Goal: Information Seeking & Learning: Find specific page/section

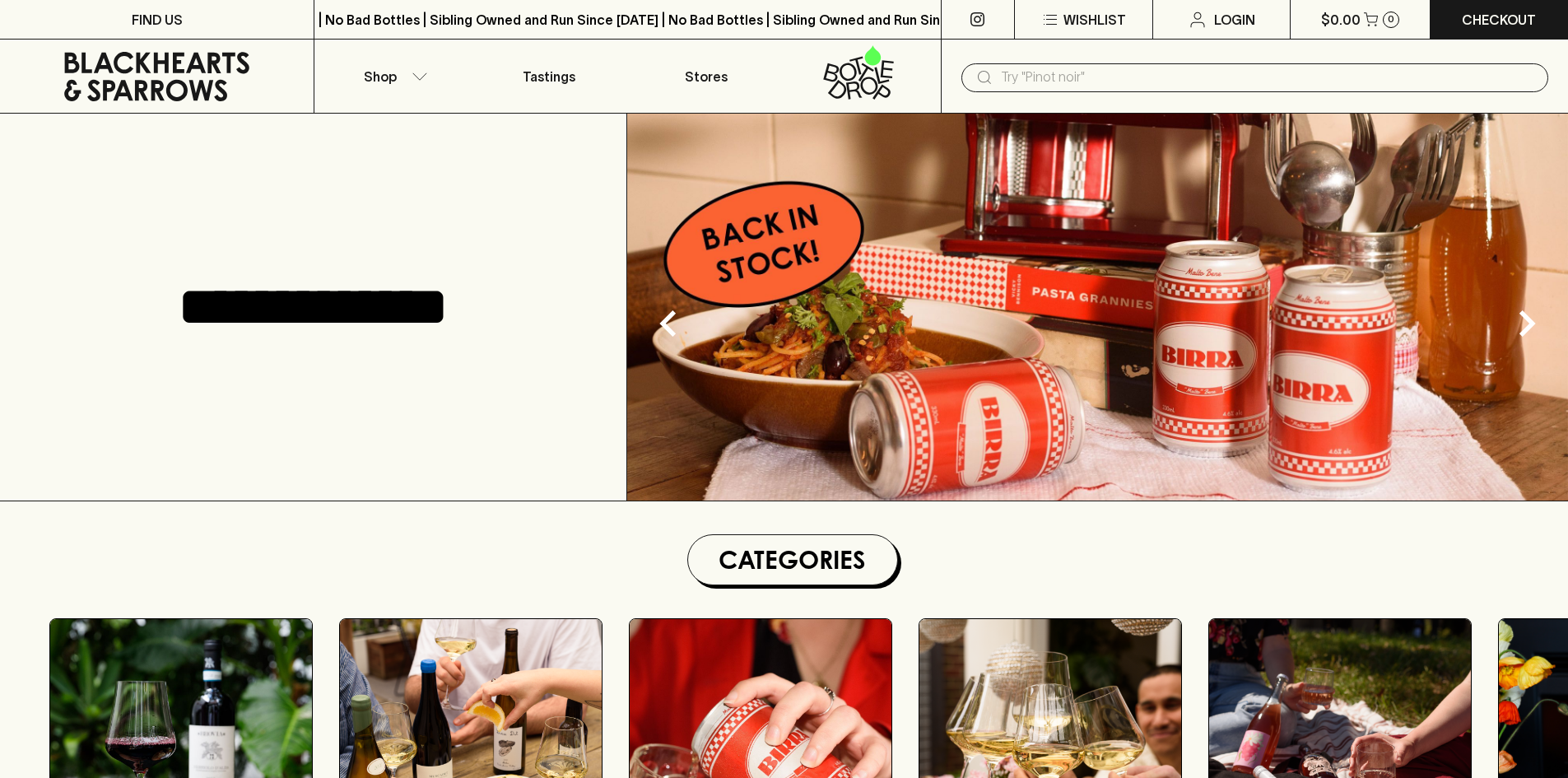
click at [1030, 77] on input "text" at bounding box center [1268, 78] width 534 height 27
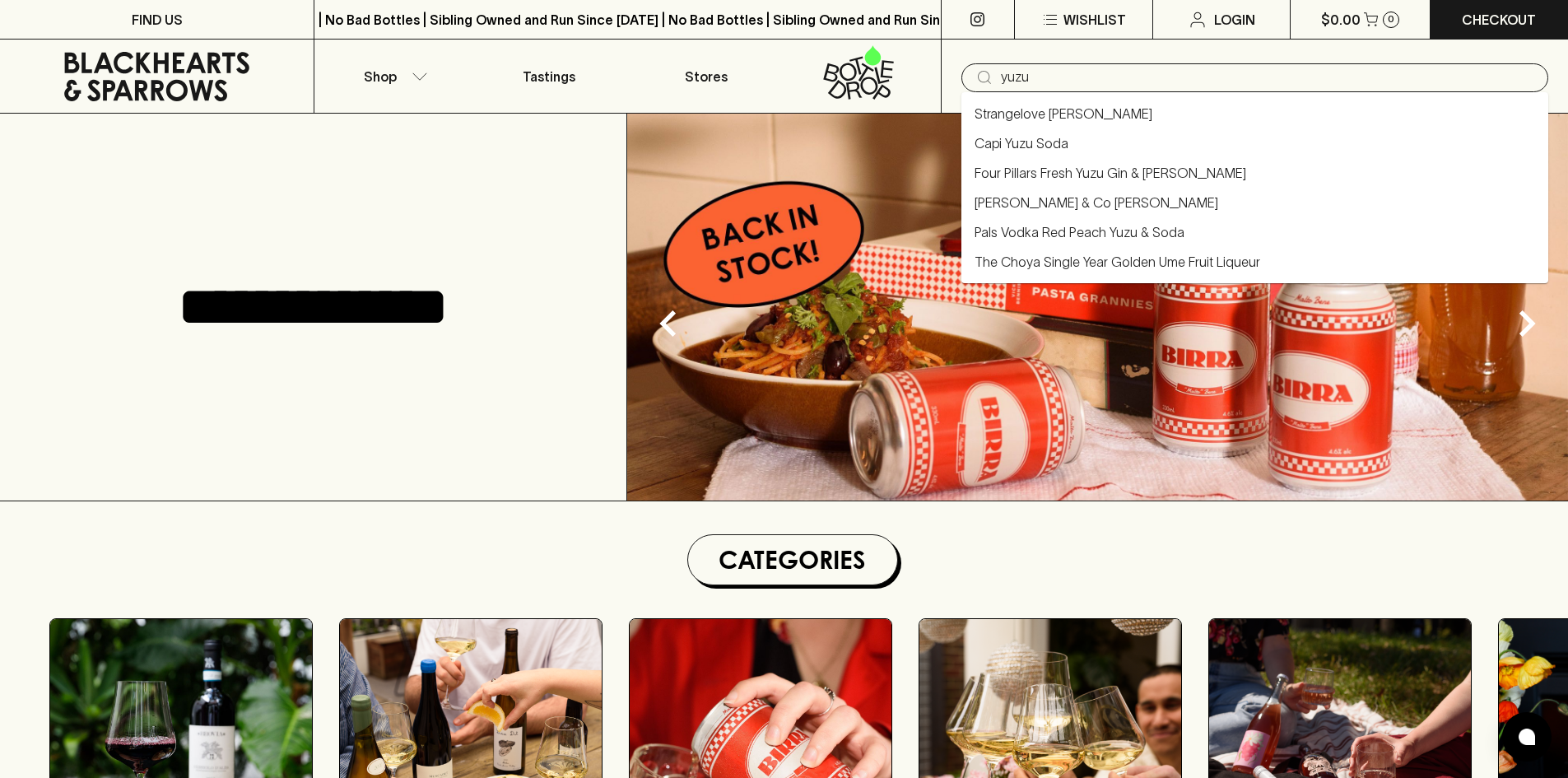
click at [1052, 259] on link "The Choya Single Year Golden Ume Fruit Liqueur" at bounding box center [1117, 261] width 285 height 19
type input "The Choya Single Year Golden Ume Fruit Liqueur"
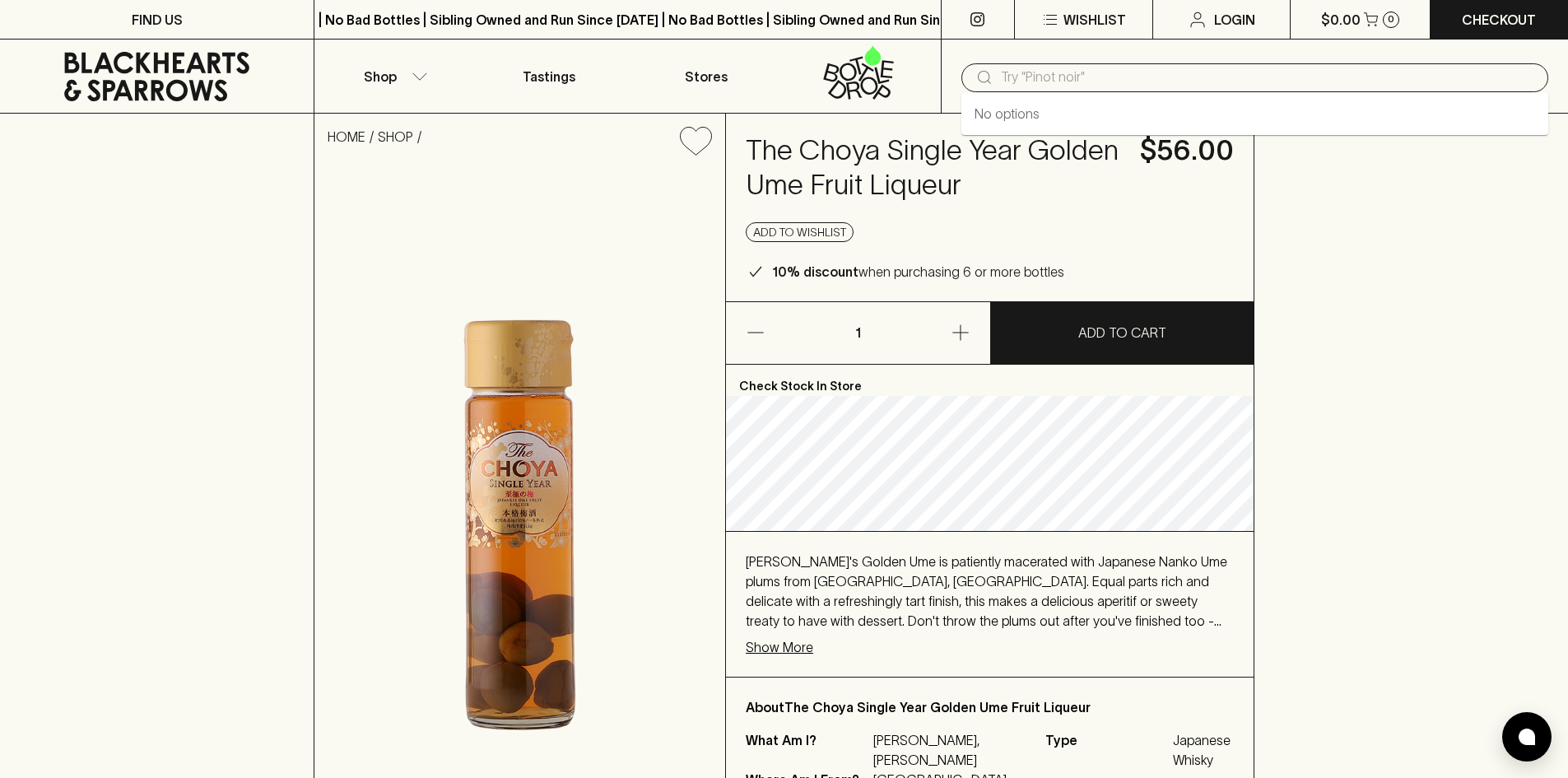
click at [1046, 81] on input "text" at bounding box center [1268, 78] width 534 height 27
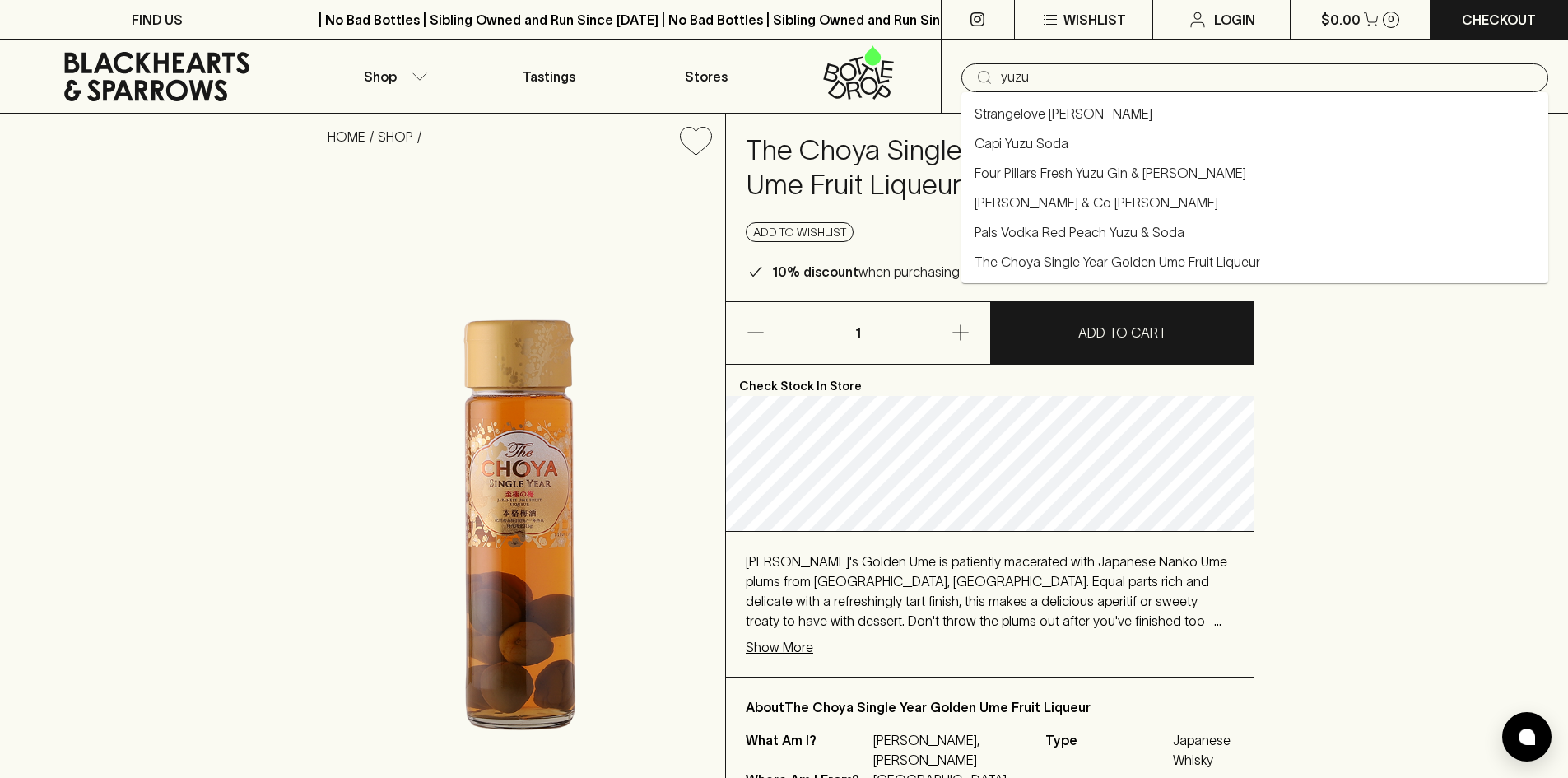
type input "yuzu"
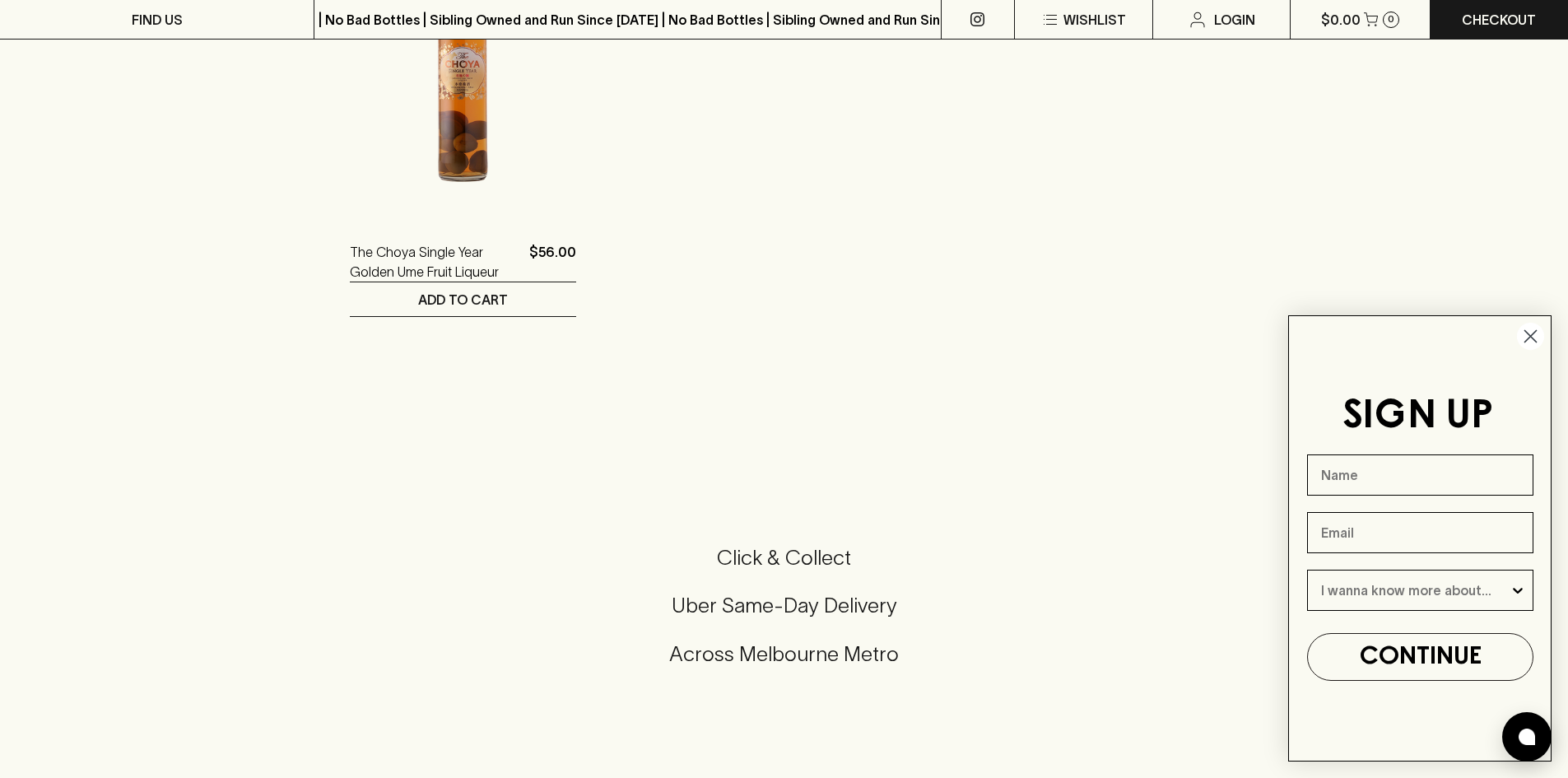
scroll to position [247, 0]
